Goal: Book appointment/travel/reservation

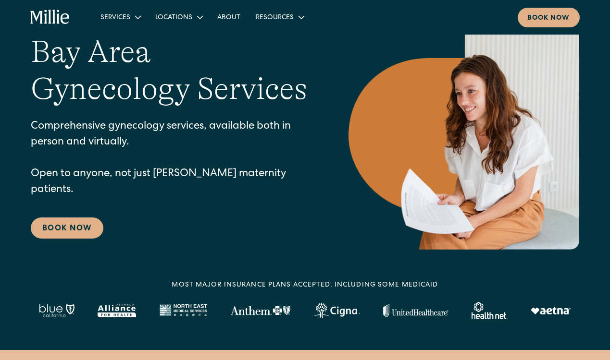
scroll to position [45, 0]
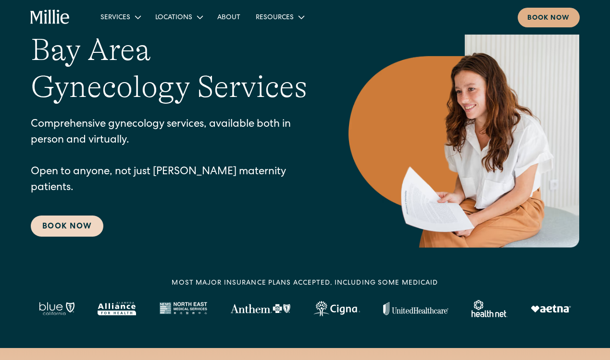
click at [90, 219] on link "Book Now" at bounding box center [67, 226] width 73 height 21
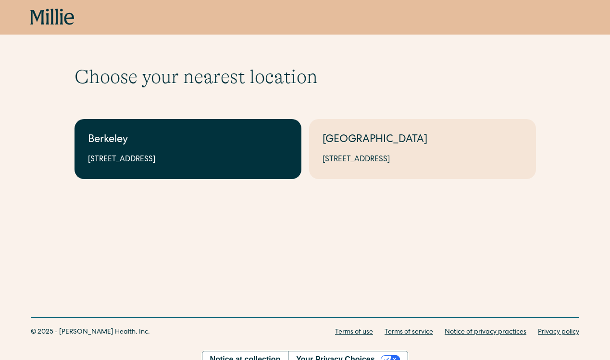
click at [206, 155] on div "2999 Regent St, Suite 524, Berkeley, CA 94705" at bounding box center [188, 160] width 200 height 12
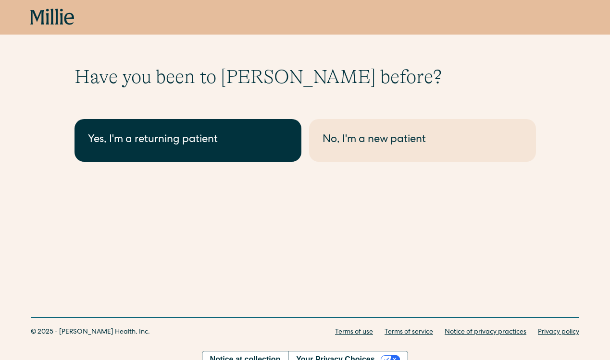
click at [244, 158] on link "Yes, I'm a returning patient" at bounding box center [187, 140] width 227 height 43
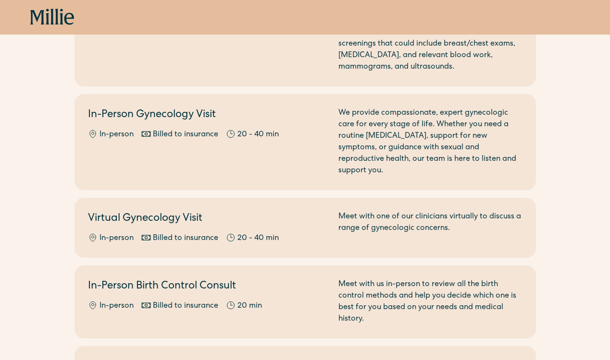
scroll to position [131, 0]
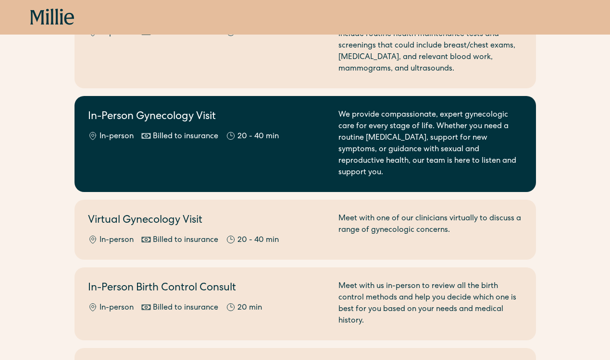
click at [477, 163] on div "We provide compassionate, expert gynecologic care for every stage of life. Whet…" at bounding box center [430, 144] width 184 height 69
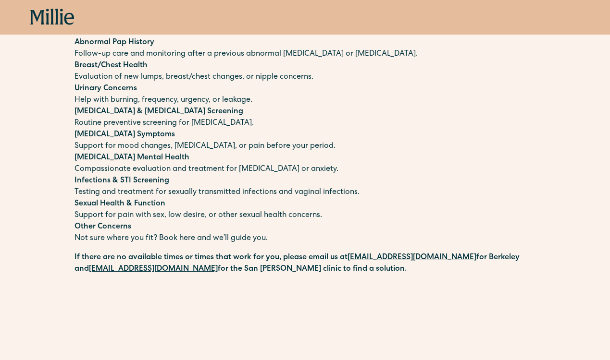
scroll to position [132, 0]
